Goal: Navigation & Orientation: Find specific page/section

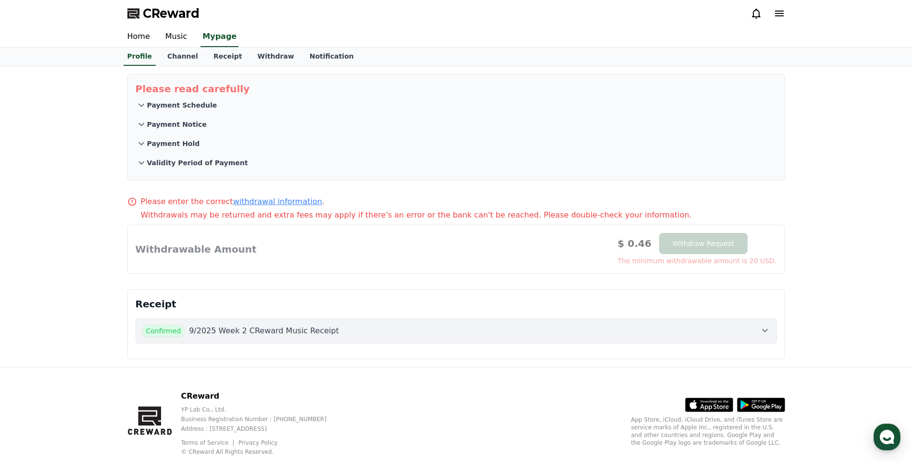
select select "**********"
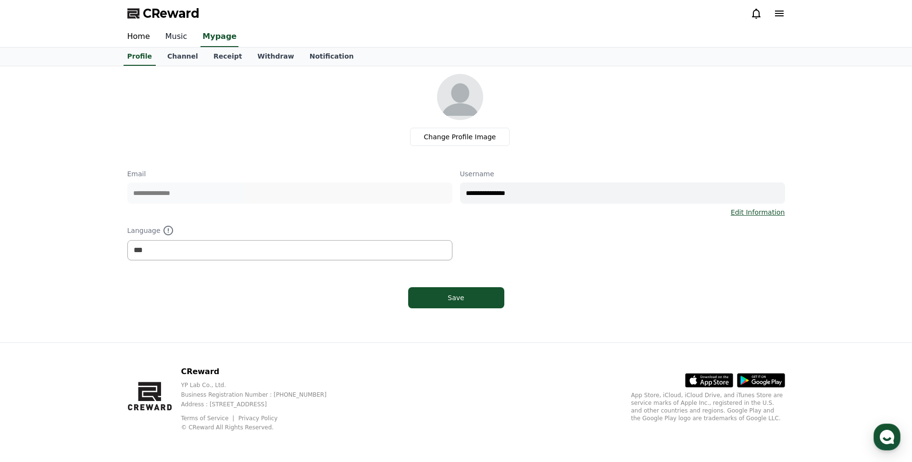
click at [172, 38] on link "Music" at bounding box center [176, 37] width 37 height 20
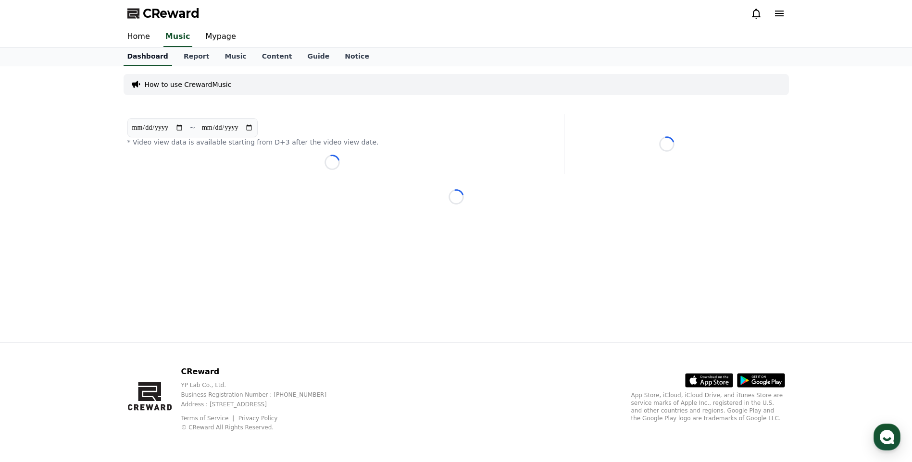
click at [145, 56] on link "Dashboard" at bounding box center [148, 57] width 49 height 18
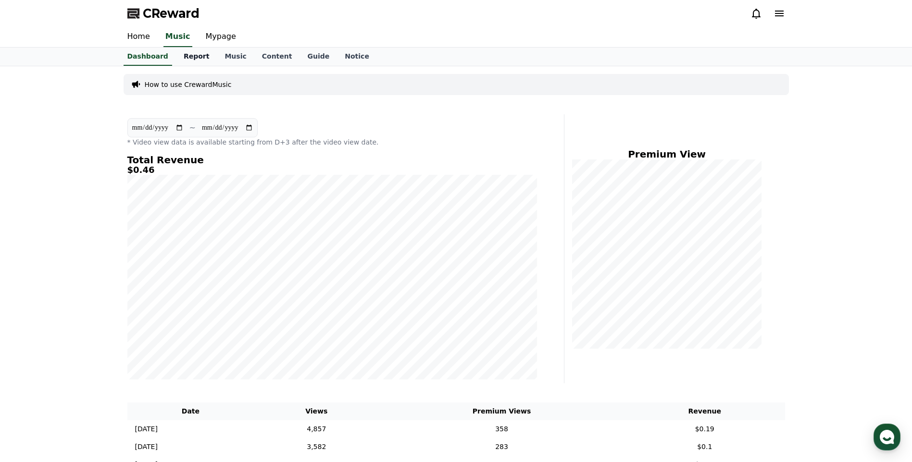
click at [204, 56] on link "Report" at bounding box center [196, 57] width 41 height 18
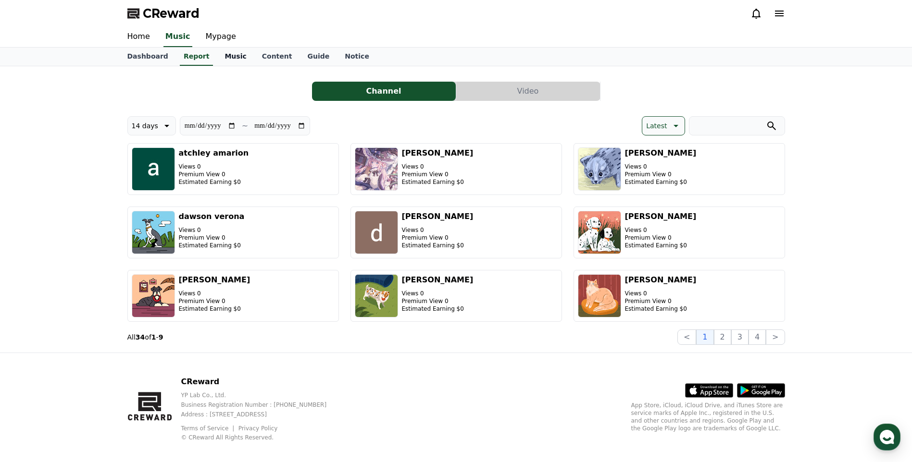
click at [228, 57] on link "Music" at bounding box center [235, 57] width 37 height 18
click at [224, 37] on link "Mypage" at bounding box center [221, 37] width 46 height 20
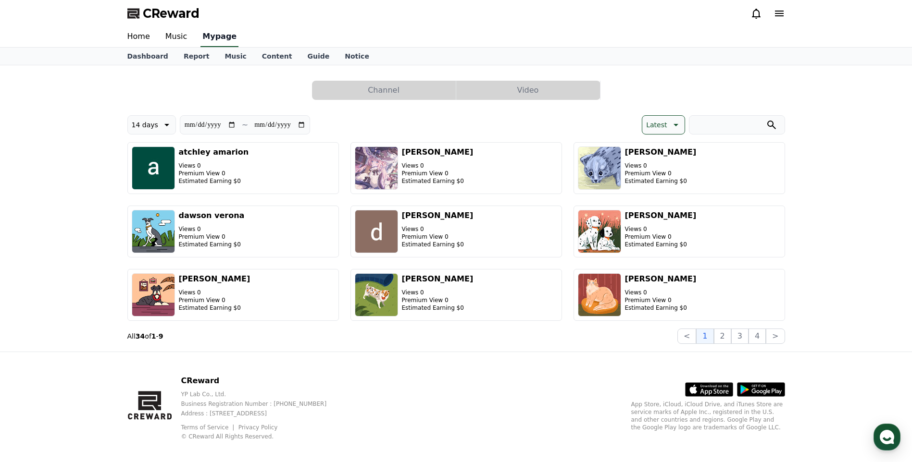
select select "**********"
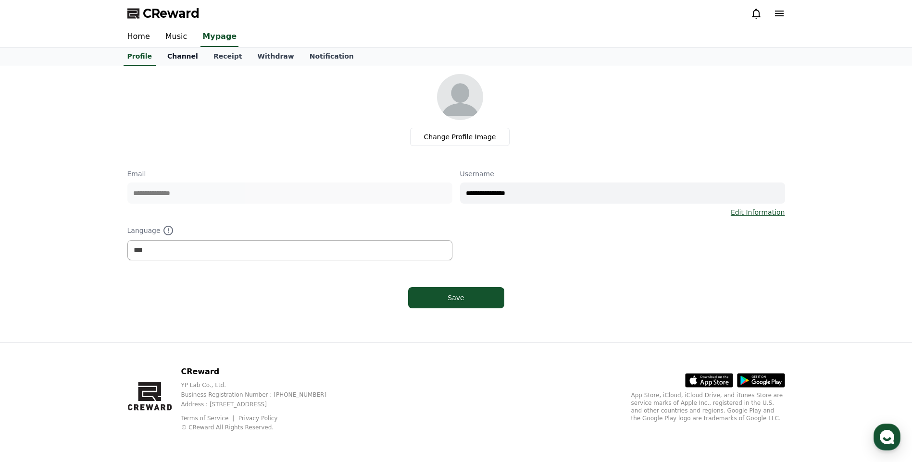
click at [163, 59] on link "Channel" at bounding box center [183, 57] width 46 height 18
click at [218, 53] on link "Receipt" at bounding box center [228, 57] width 44 height 18
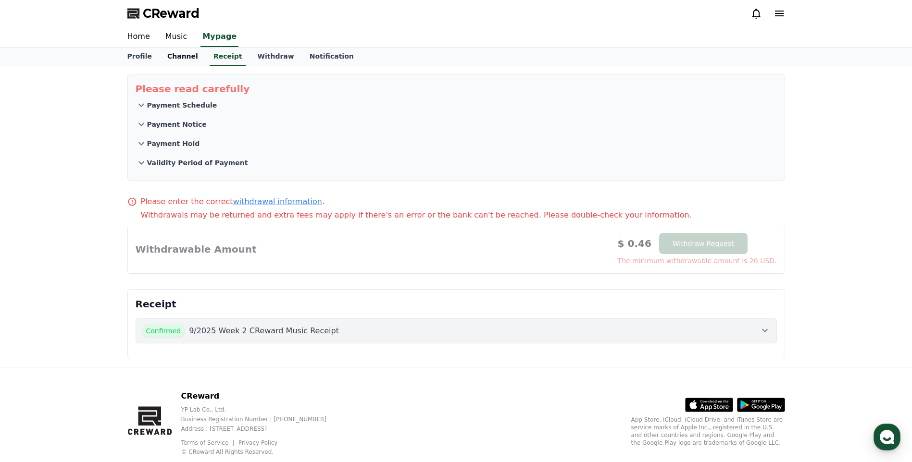
click at [180, 57] on link "Channel" at bounding box center [183, 57] width 46 height 18
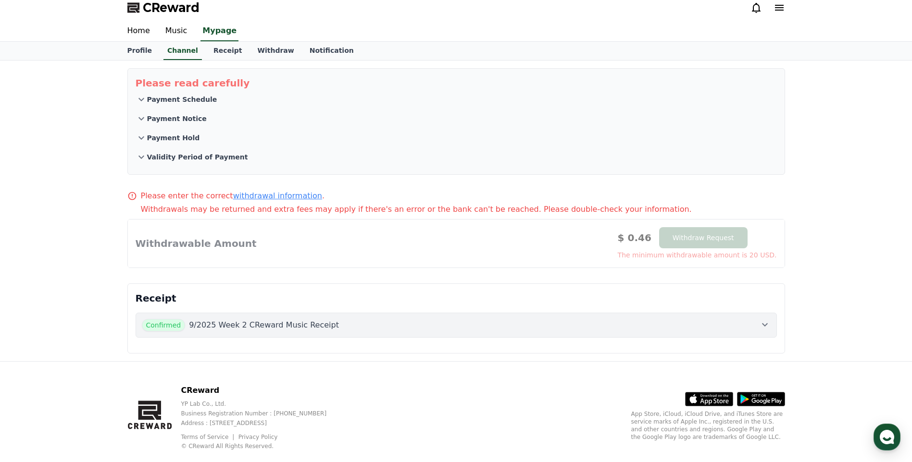
scroll to position [25, 0]
